Goal: Task Accomplishment & Management: Use online tool/utility

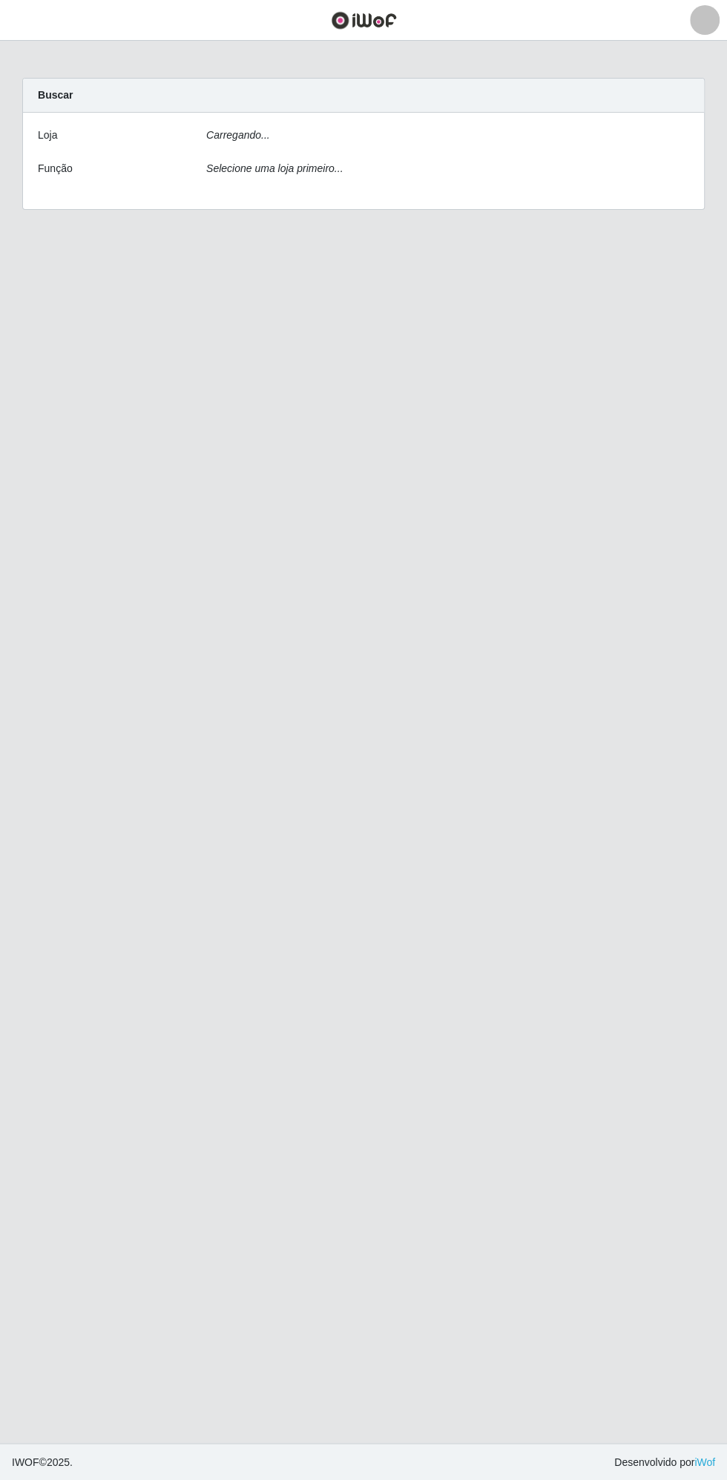
click at [254, 149] on div "Loja Carregando... Função Selecione uma loja primeiro..." at bounding box center [363, 161] width 681 height 96
click at [328, 138] on div "Carregando..." at bounding box center [447, 139] width 505 height 22
click at [281, 137] on div "Carregando..." at bounding box center [447, 139] width 505 height 22
click at [714, 1373] on main "Carregando... Buscar Loja Ocorreu um erro ao processar a requisição. Função Sel…" at bounding box center [363, 742] width 727 height 1402
click at [273, 157] on div "Loja Ocorreu um erro ao processar a requisição. Função Selecione uma loja prime…" at bounding box center [363, 161] width 681 height 96
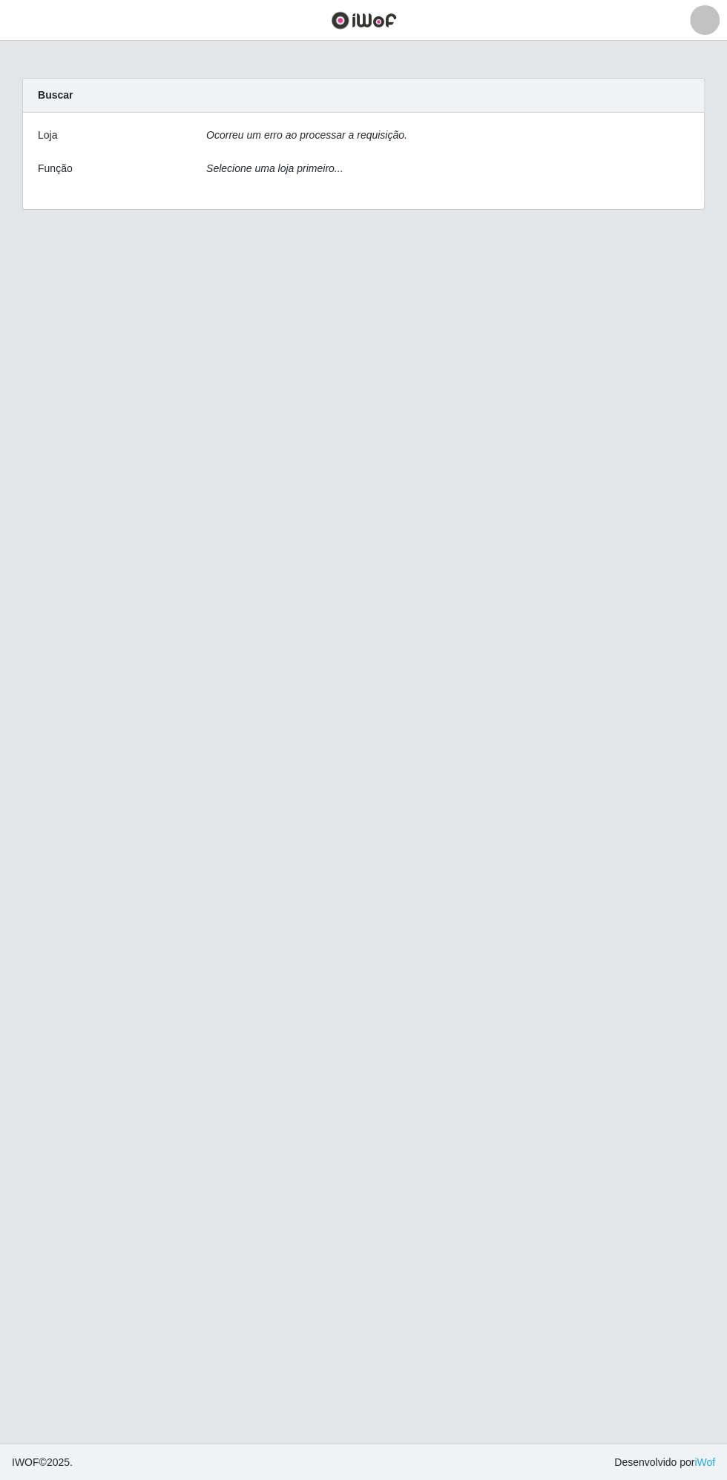
click at [258, 141] on div "Ocorreu um erro ao processar a requisição." at bounding box center [447, 139] width 505 height 22
click at [251, 146] on div "Carregando..." at bounding box center [447, 139] width 505 height 22
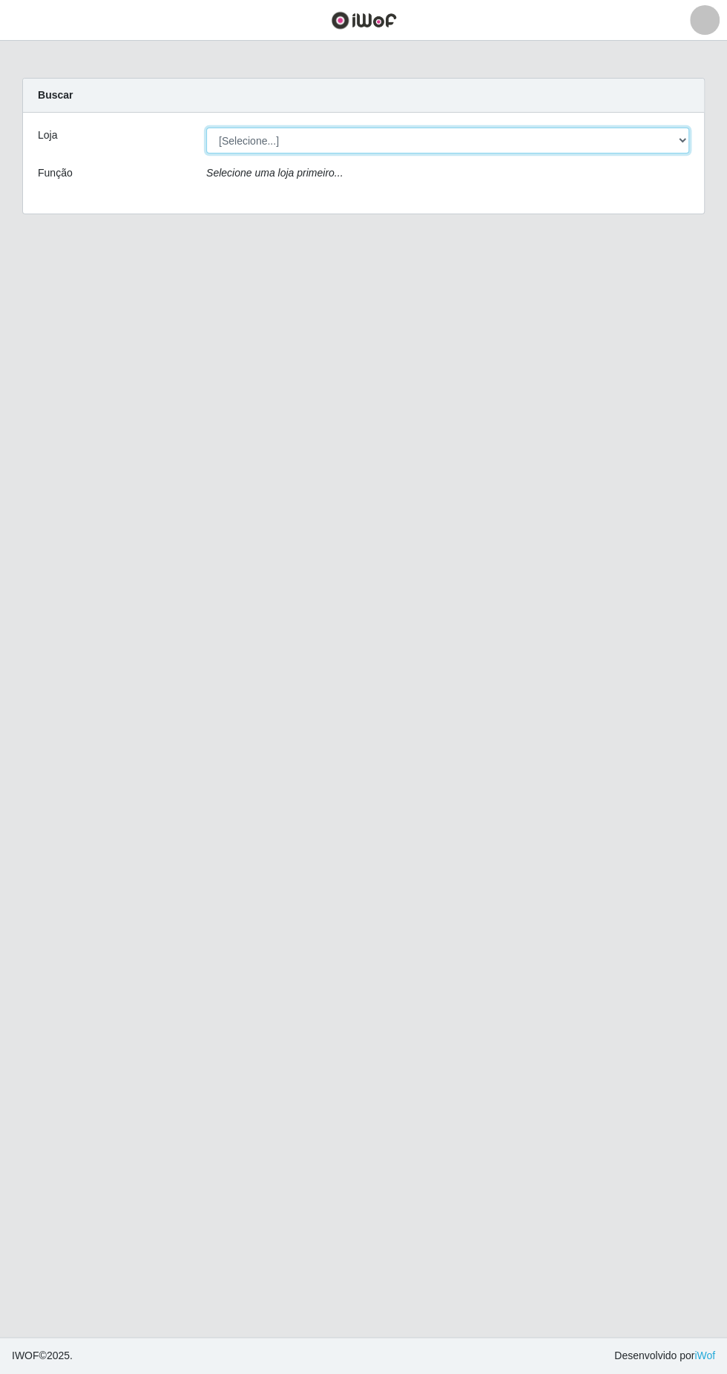
click at [257, 139] on select "[Selecione...] Extrabom - Loja 13 [GEOGRAPHIC_DATA]" at bounding box center [447, 141] width 483 height 26
select select "436"
click at [206, 128] on select "[Selecione...] Extrabom - Loja 13 [GEOGRAPHIC_DATA]" at bounding box center [447, 141] width 483 height 26
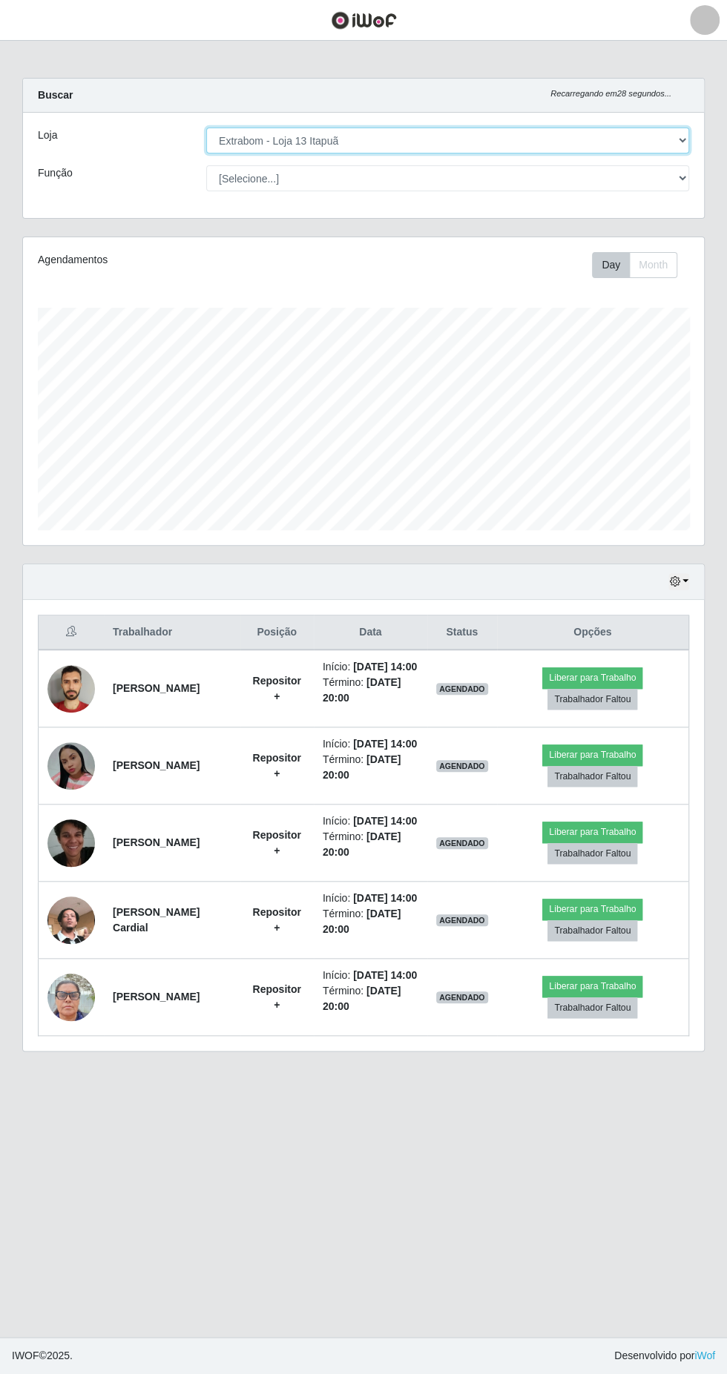
scroll to position [307, 681]
click at [670, 578] on icon "button" at bounding box center [674, 581] width 10 height 10
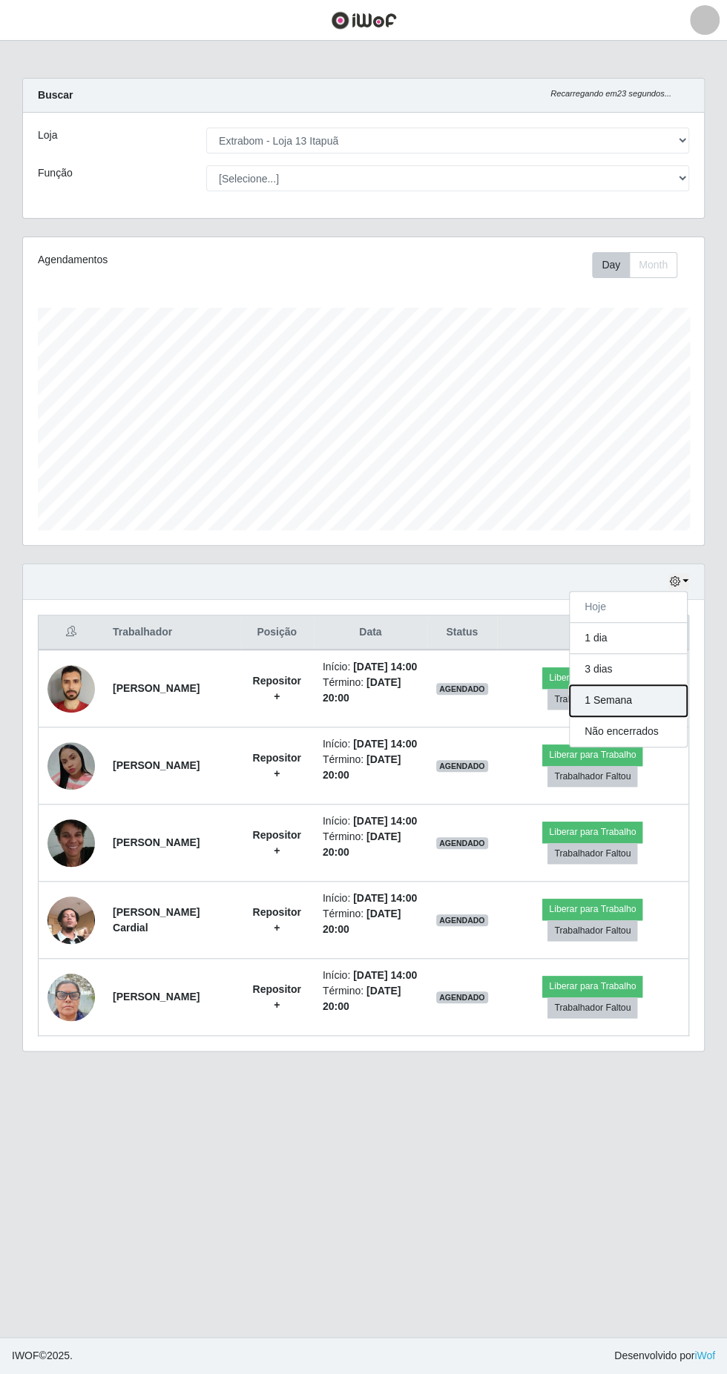
click at [586, 698] on button "1 Semana" at bounding box center [627, 700] width 117 height 31
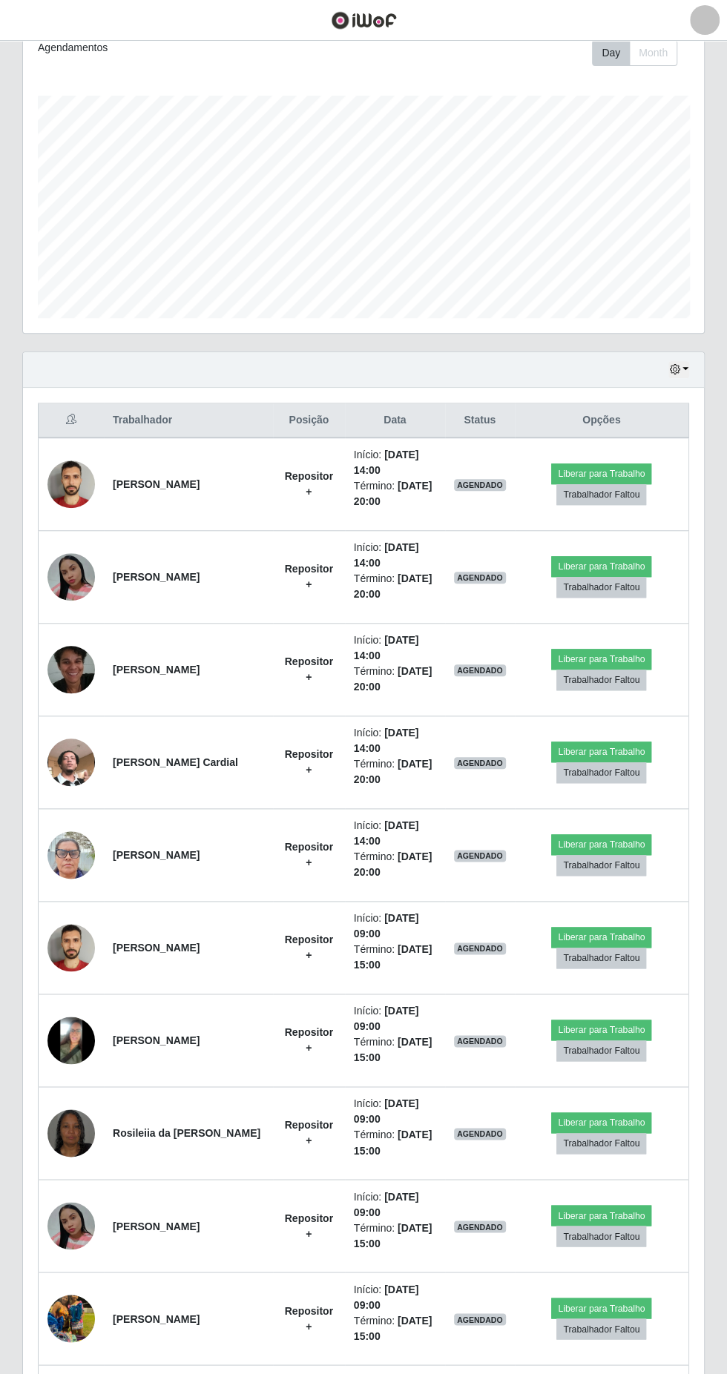
scroll to position [209, 0]
